Goal: Book appointment/travel/reservation

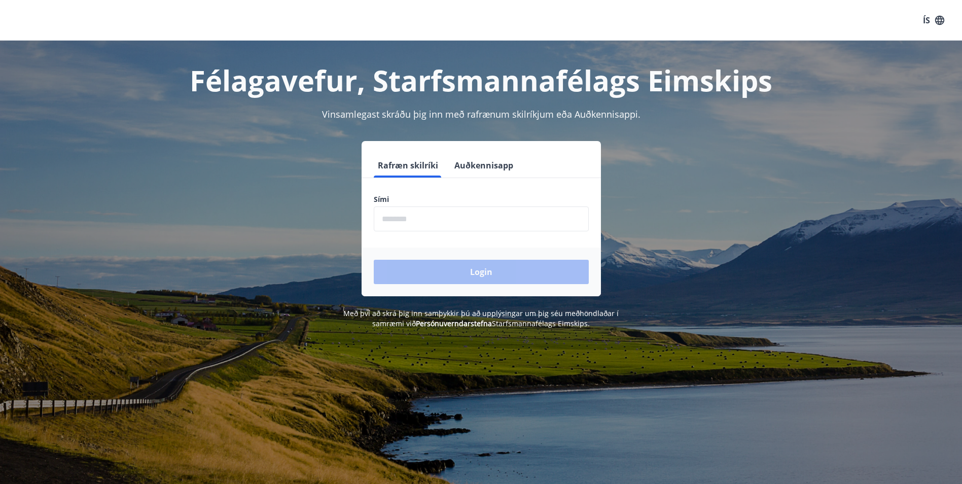
click at [416, 212] on input "phone" at bounding box center [481, 218] width 215 height 25
type input "********"
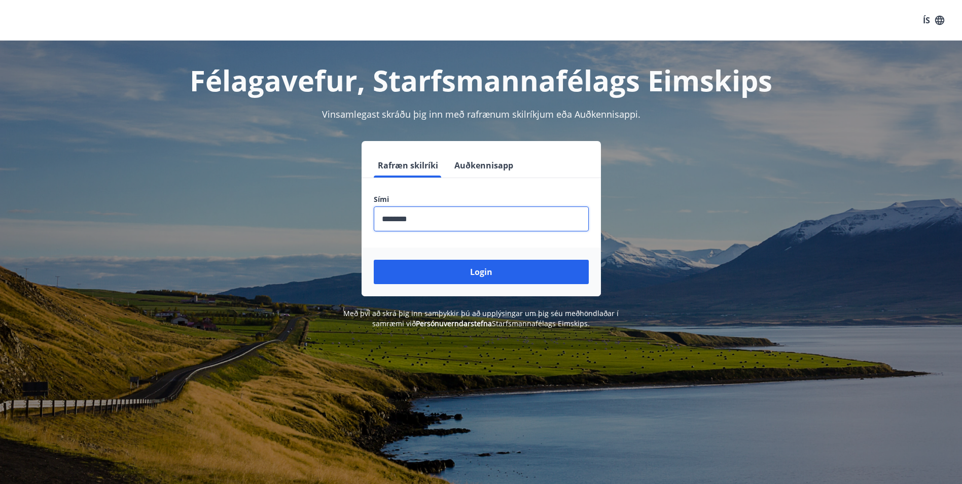
click at [453, 274] on button "Login" at bounding box center [481, 272] width 215 height 24
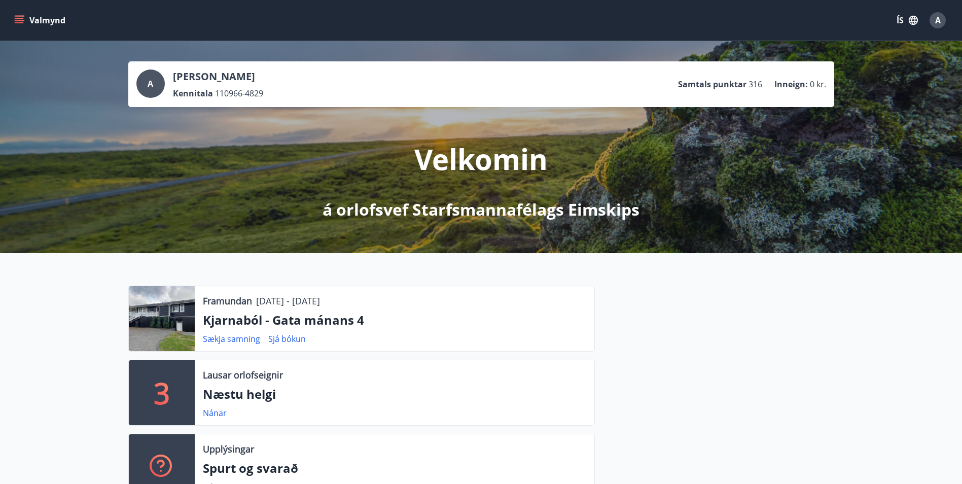
click at [22, 18] on icon "menu" at bounding box center [19, 18] width 9 height 1
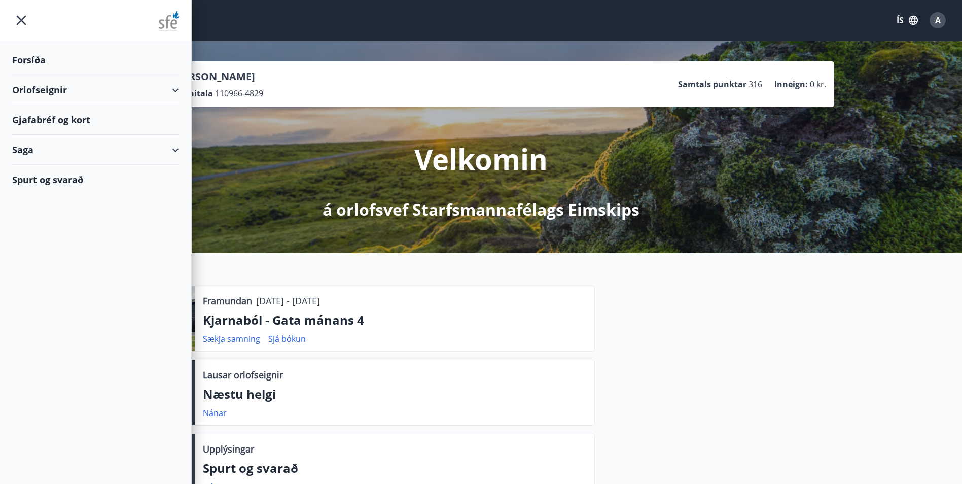
click at [28, 89] on div "Orlofseignir" at bounding box center [95, 90] width 167 height 30
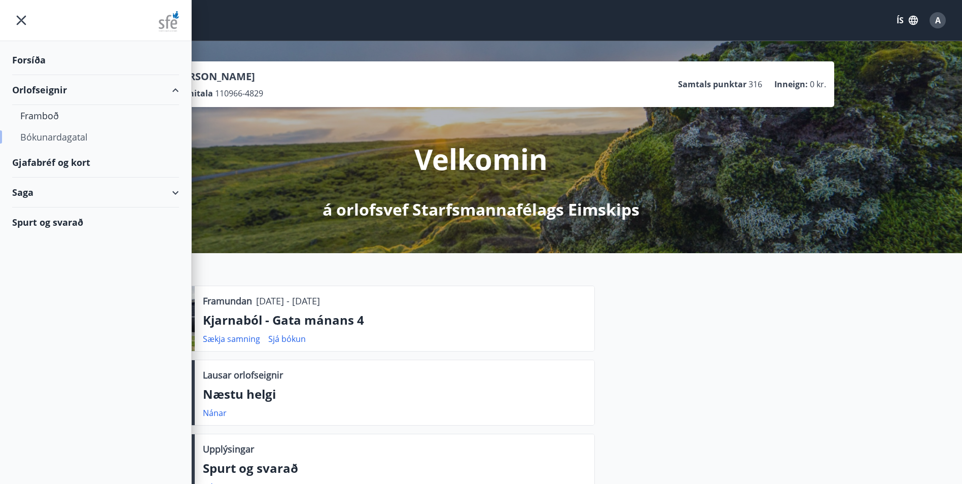
click at [42, 138] on div "Bókunardagatal" at bounding box center [95, 136] width 151 height 21
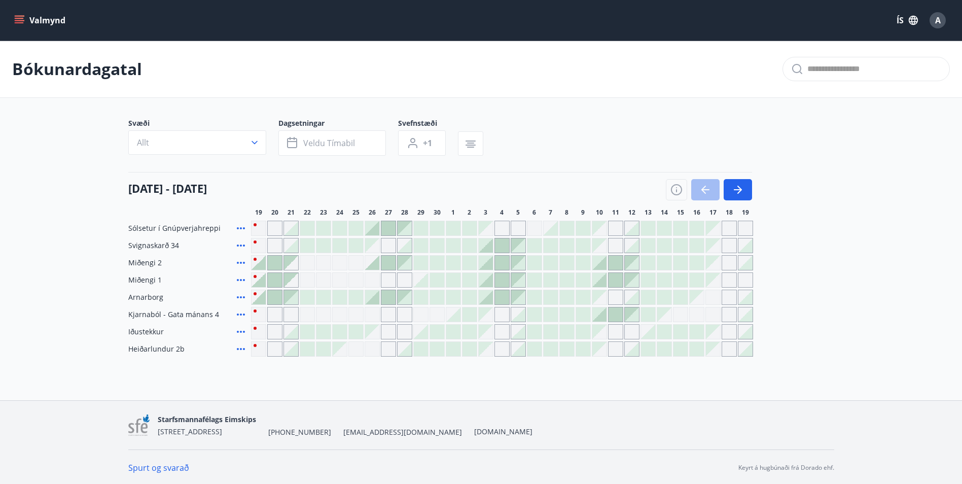
scroll to position [2, 0]
click at [264, 262] on div at bounding box center [259, 261] width 14 height 14
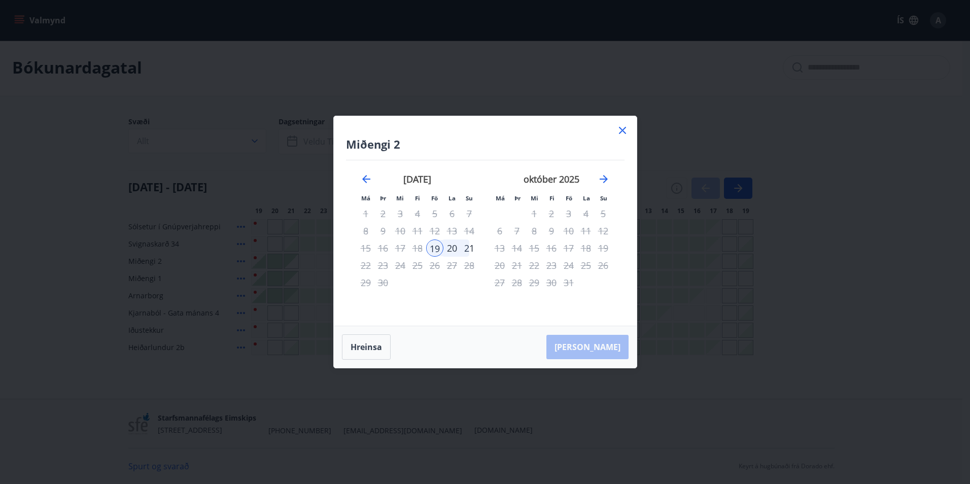
click at [624, 129] on icon at bounding box center [622, 130] width 12 height 12
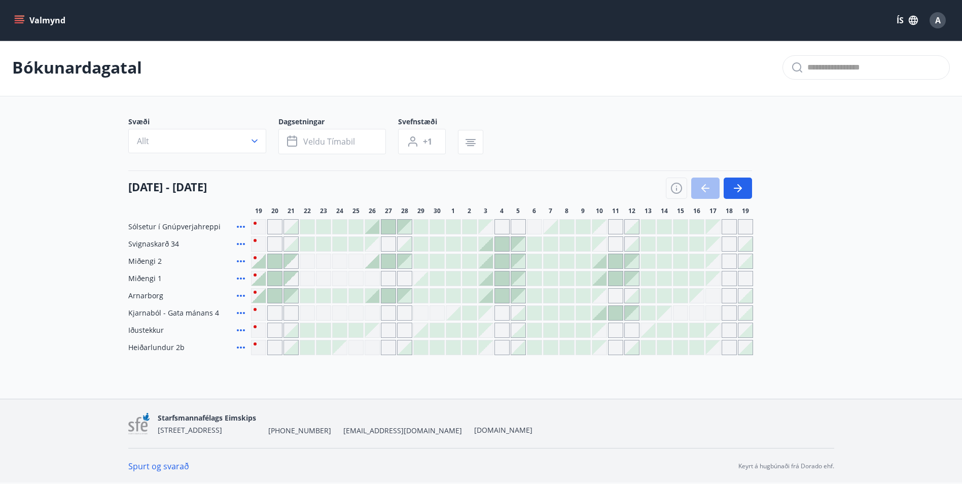
drag, startPoint x: 137, startPoint y: 335, endPoint x: 147, endPoint y: 332, distance: 10.6
click at [138, 335] on div "Iðustekkur" at bounding box center [187, 330] width 119 height 15
click at [390, 330] on div "Gráir dagar eru ekki bókanlegir" at bounding box center [388, 330] width 15 height 15
click at [72, 283] on main "Bókunardagatal Svæði Allt Dagsetningar Veldu tímabil Svefnstæði +1 [DATE] - [DA…" at bounding box center [481, 197] width 962 height 316
click at [733, 188] on icon "button" at bounding box center [738, 188] width 12 height 12
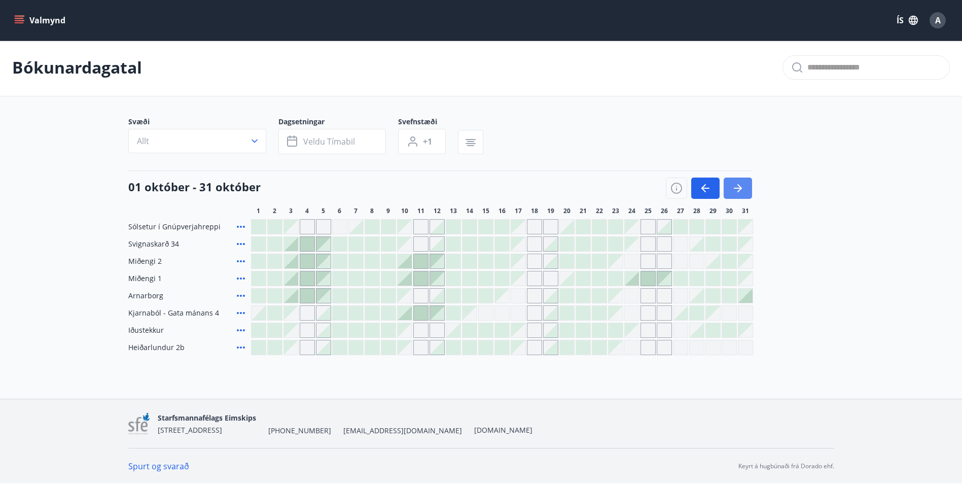
click at [743, 189] on icon "button" at bounding box center [738, 188] width 12 height 12
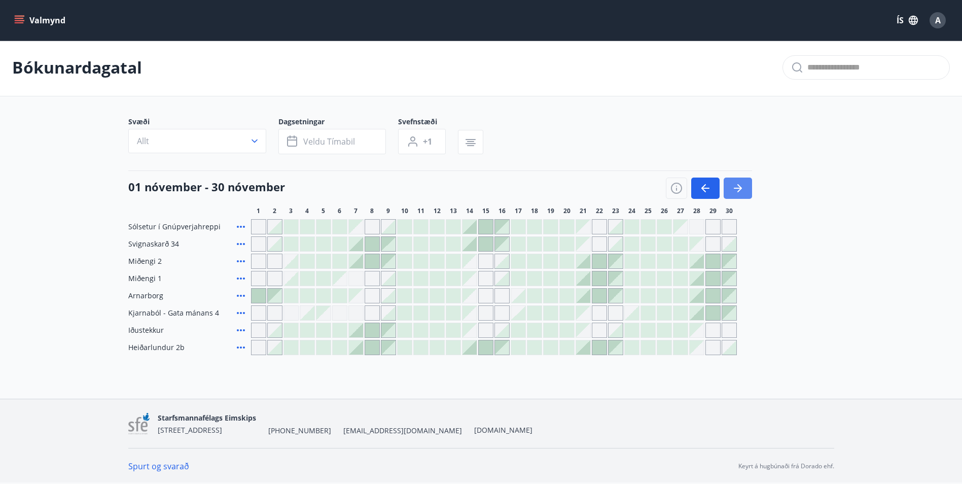
click at [743, 189] on icon "button" at bounding box center [738, 188] width 12 height 12
